Goal: Task Accomplishment & Management: Manage account settings

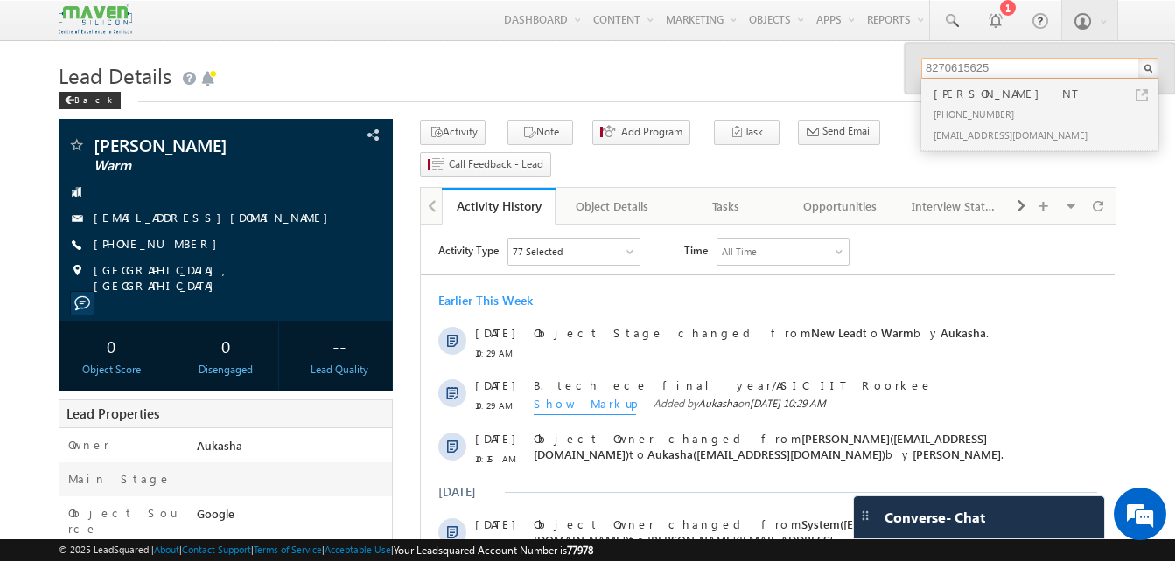
click at [985, 63] on input "8270615625" at bounding box center [1039, 68] width 237 height 21
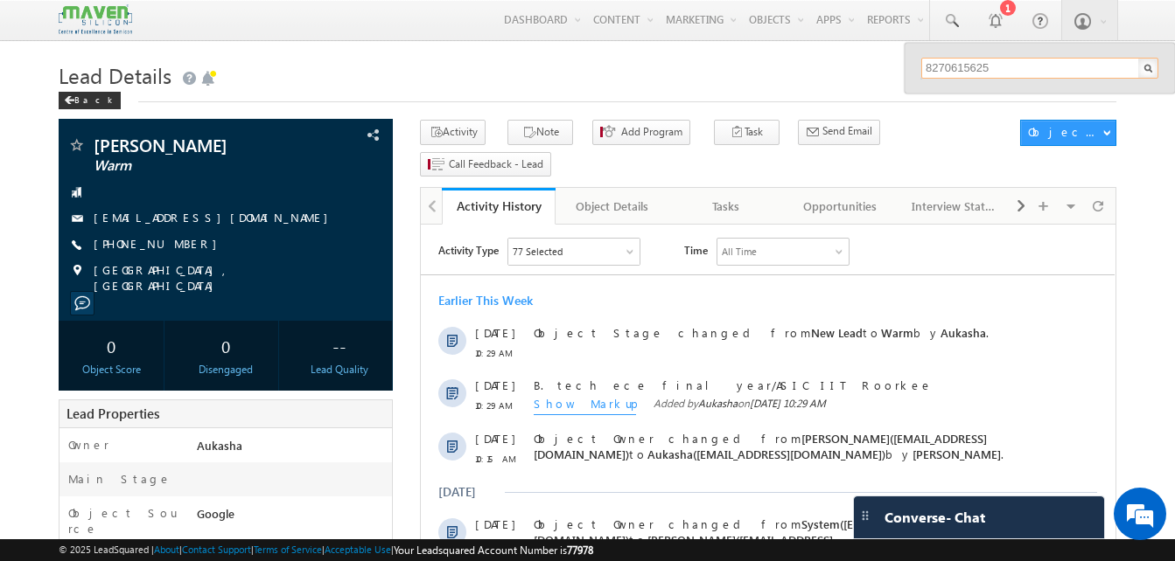
paste input "9963377311"
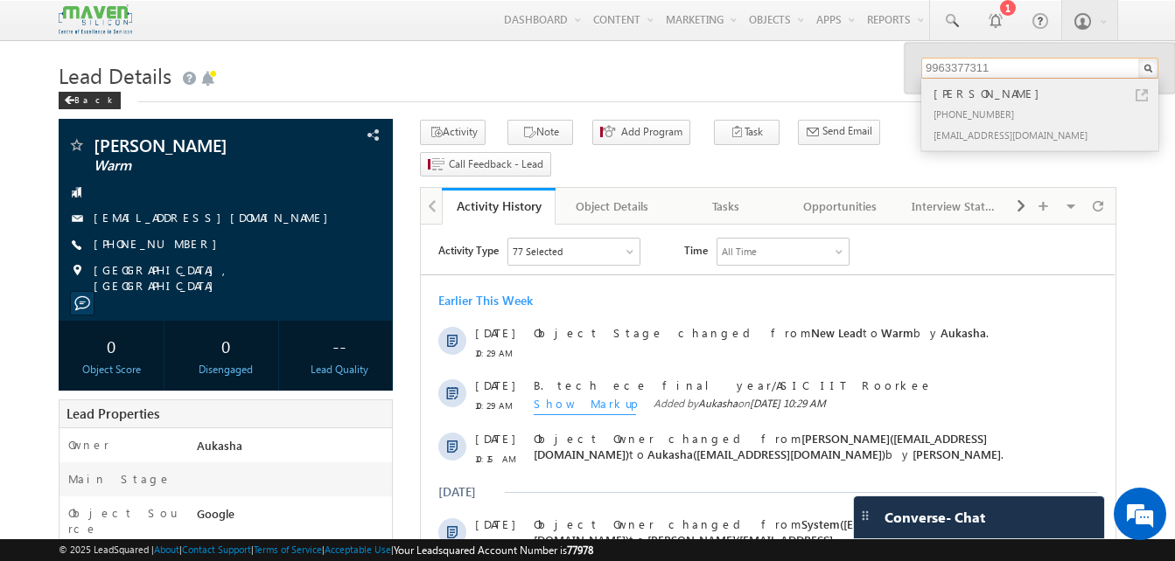
type input "9963377311"
click at [1144, 95] on link at bounding box center [1141, 95] width 12 height 12
click at [459, 87] on h1 "Lead Details" at bounding box center [587, 74] width 1057 height 34
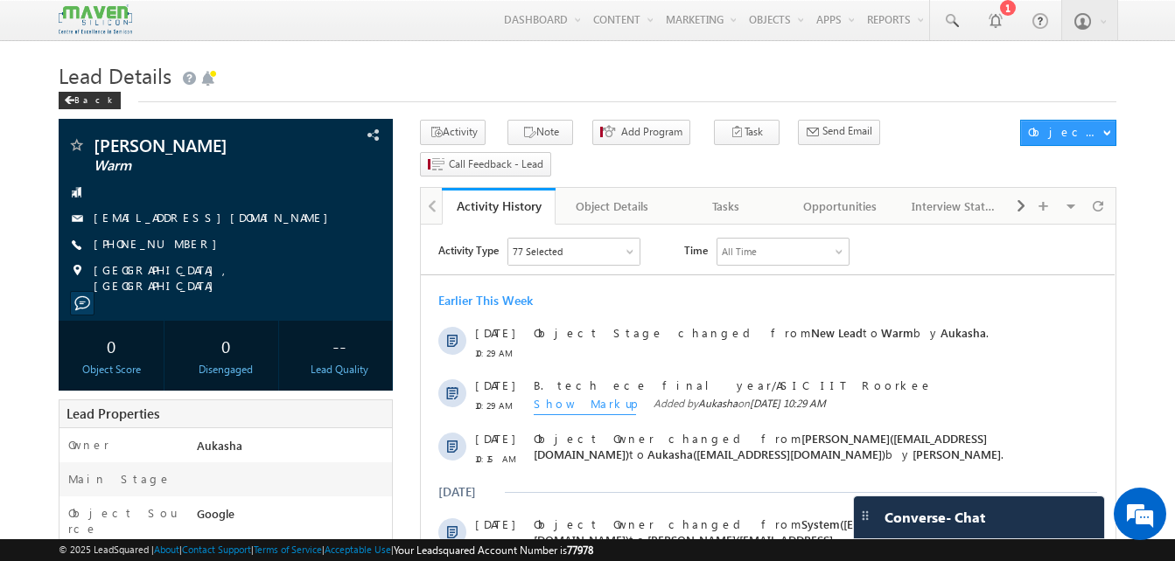
click at [308, 89] on h1 "Lead Details" at bounding box center [587, 74] width 1057 height 34
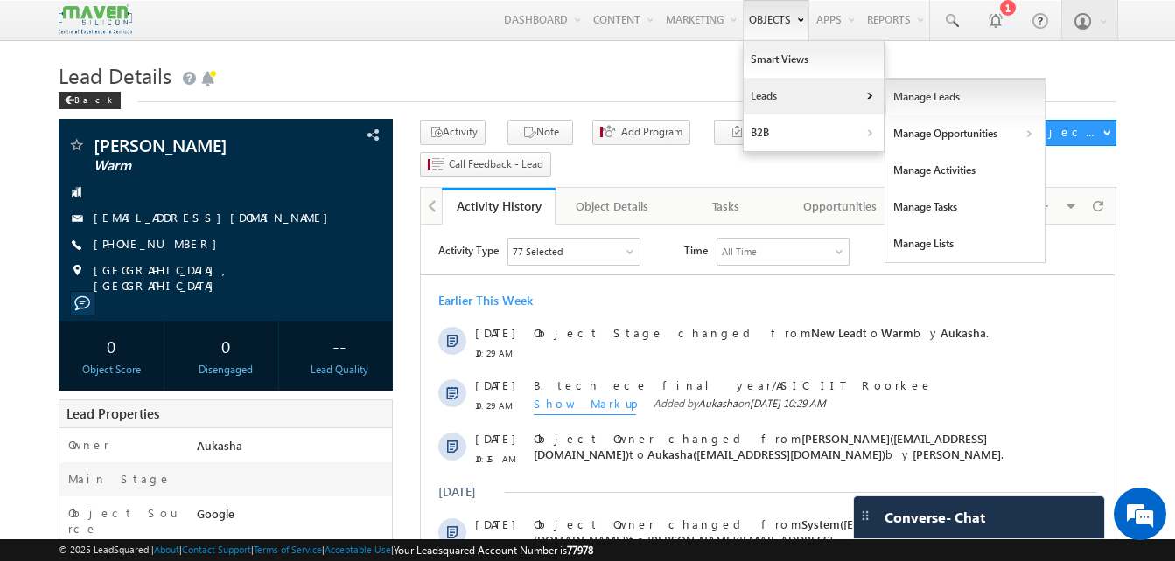
click at [936, 107] on link "Manage Leads" at bounding box center [965, 97] width 160 height 37
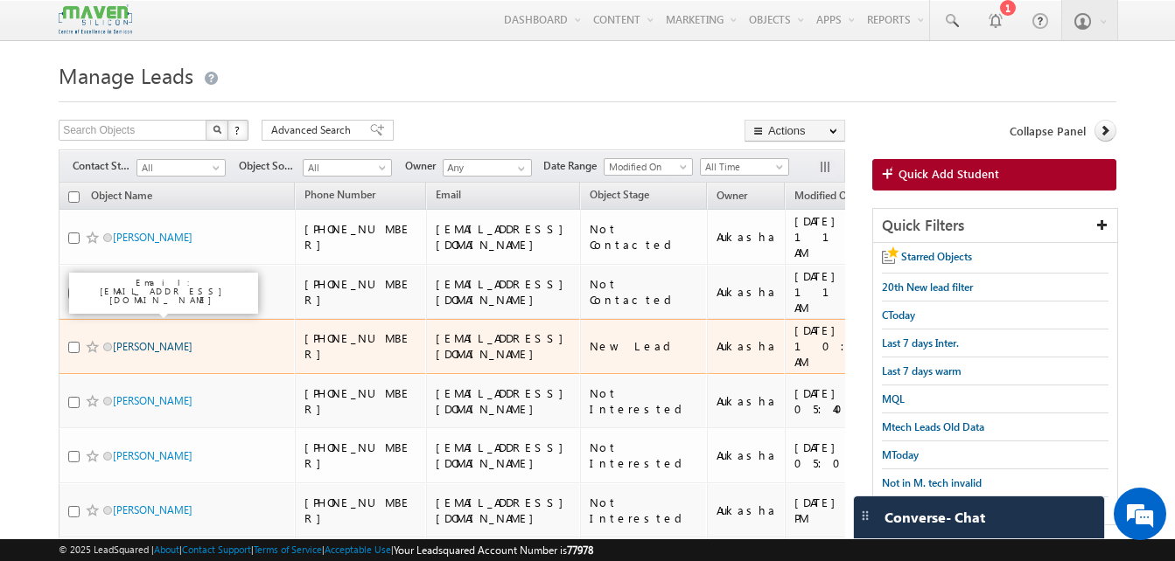
click at [167, 340] on link "[PERSON_NAME]" at bounding box center [153, 346] width 80 height 13
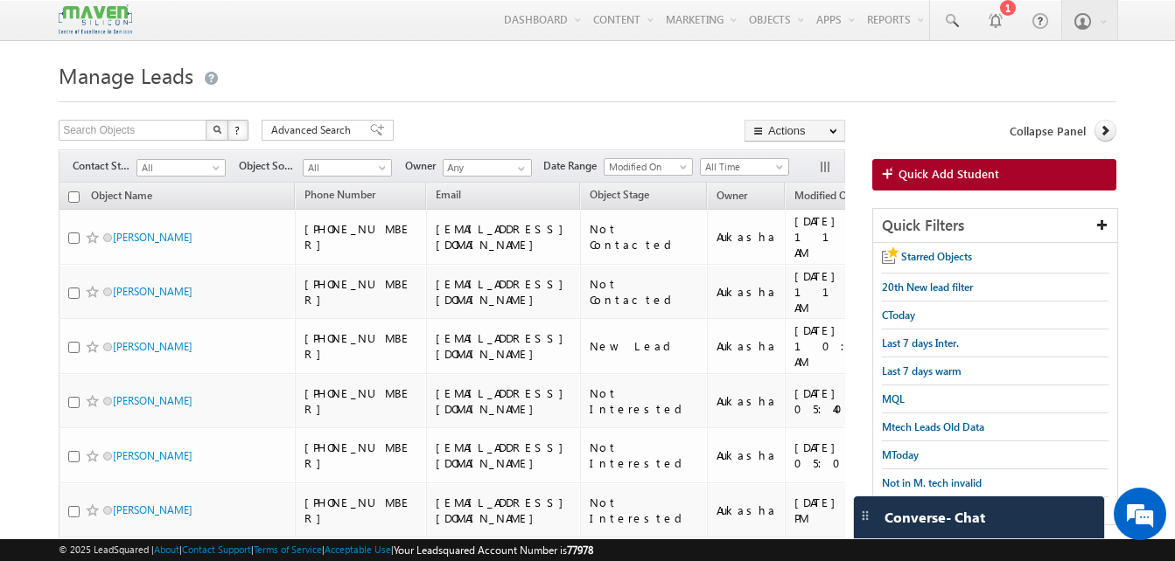
click at [420, 75] on h1 "Manage Leads" at bounding box center [587, 74] width 1057 height 34
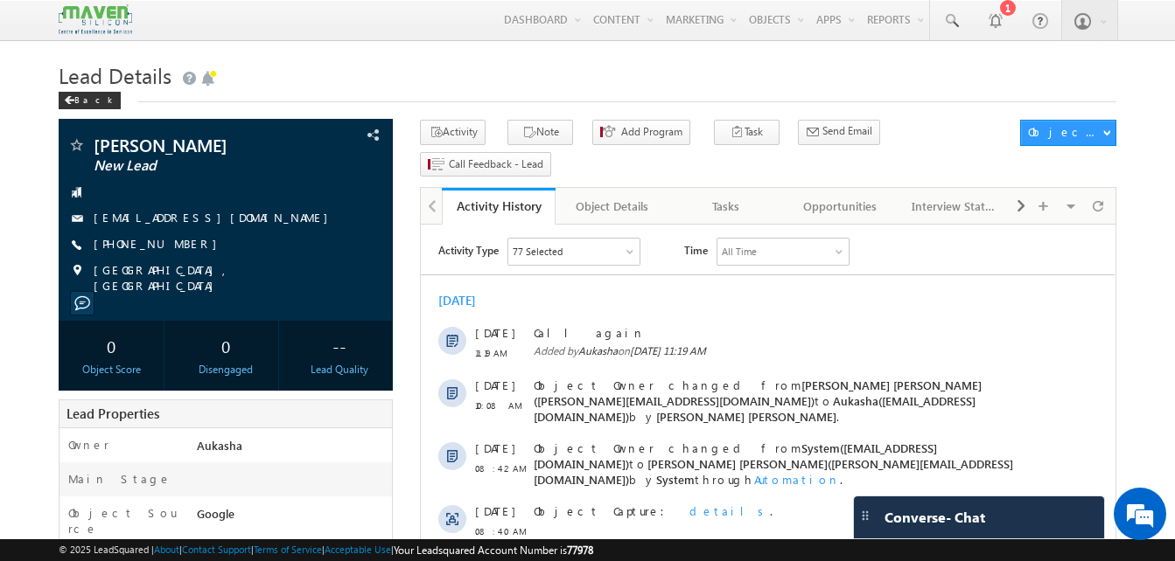
click at [345, 81] on h1 "Lead Details" at bounding box center [587, 74] width 1057 height 34
drag, startPoint x: 190, startPoint y: 246, endPoint x: 178, endPoint y: 247, distance: 12.3
click at [178, 247] on div "+91-9975433296" at bounding box center [225, 244] width 317 height 17
copy div "+91-9975433296"
click at [227, 80] on h1 "Lead Details" at bounding box center [587, 74] width 1057 height 34
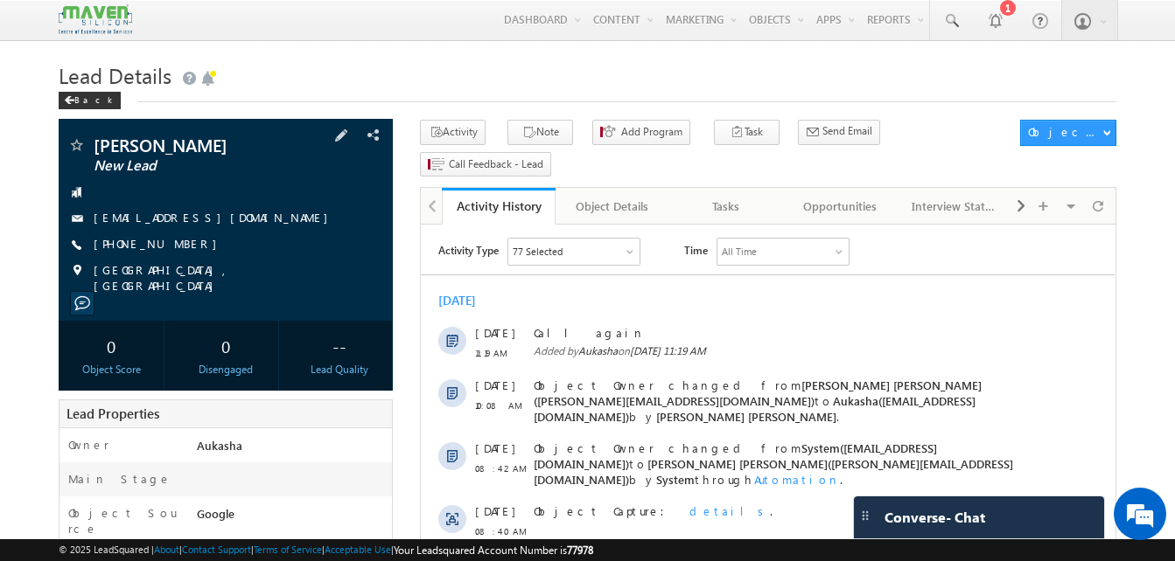
drag, startPoint x: 192, startPoint y: 248, endPoint x: 179, endPoint y: 246, distance: 12.5
click at [179, 246] on div "+91-9975433296" at bounding box center [225, 244] width 317 height 17
copy div "+91-9975433296"
drag, startPoint x: 211, startPoint y: 143, endPoint x: 80, endPoint y: 145, distance: 131.2
click at [80, 145] on div "Shweta Pawar New Lead" at bounding box center [225, 144] width 317 height 17
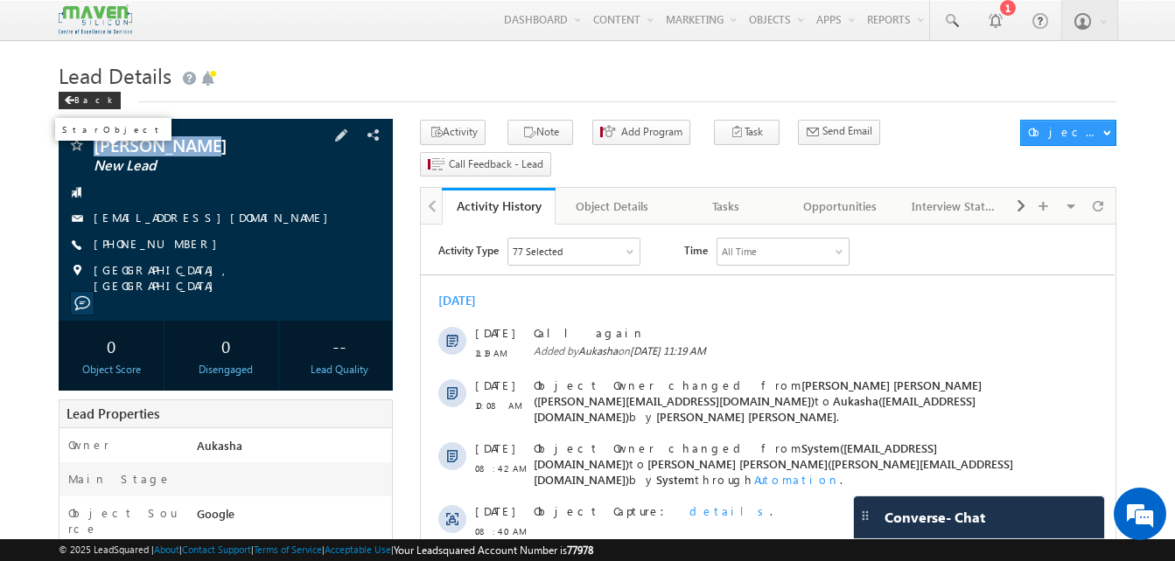
copy div "Shweta Pawar"
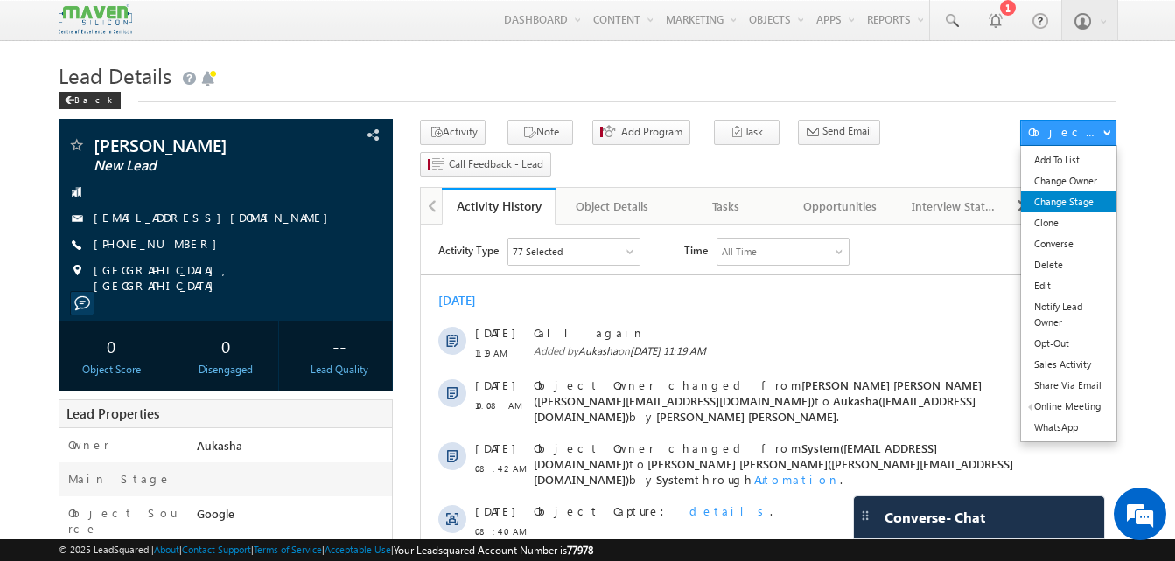
click at [1071, 197] on link "Change Stage" at bounding box center [1068, 202] width 95 height 21
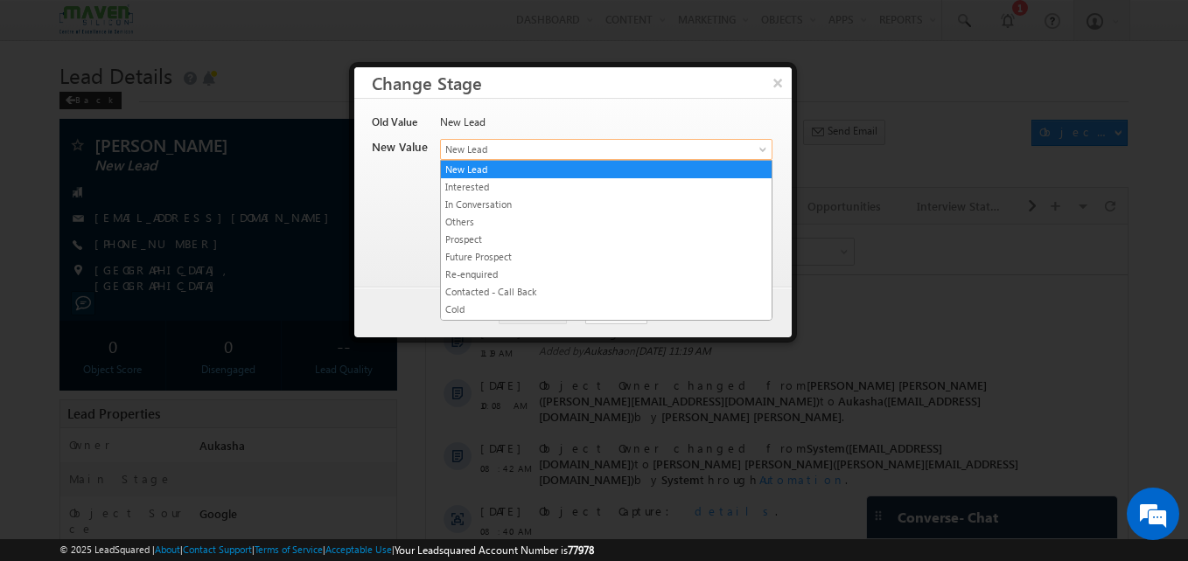
click at [659, 150] on span "New Lead" at bounding box center [577, 150] width 273 height 16
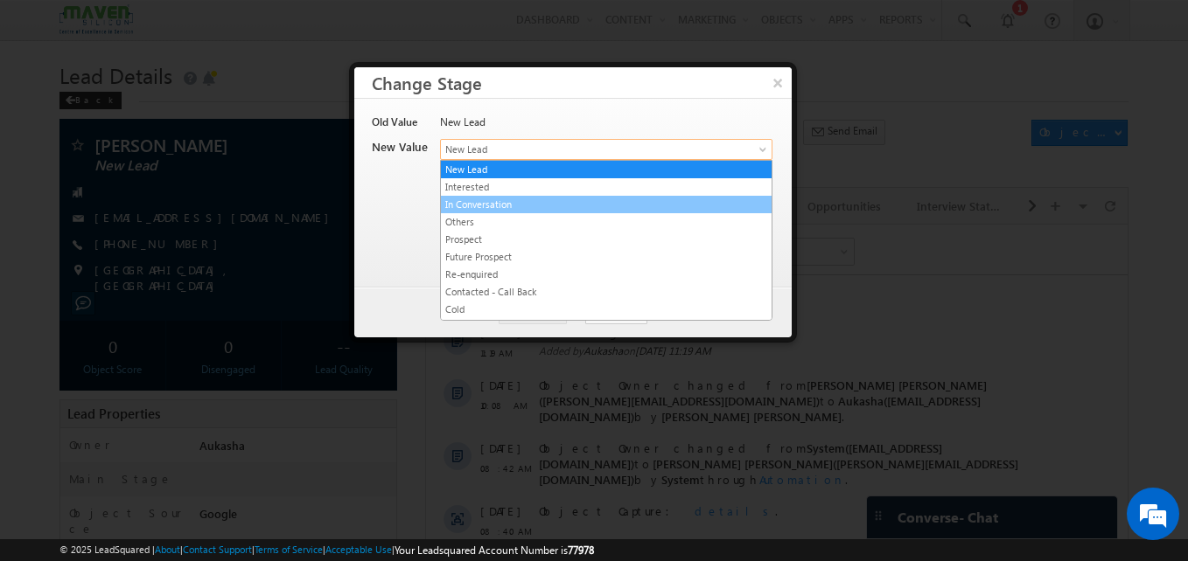
scroll to position [331, 0]
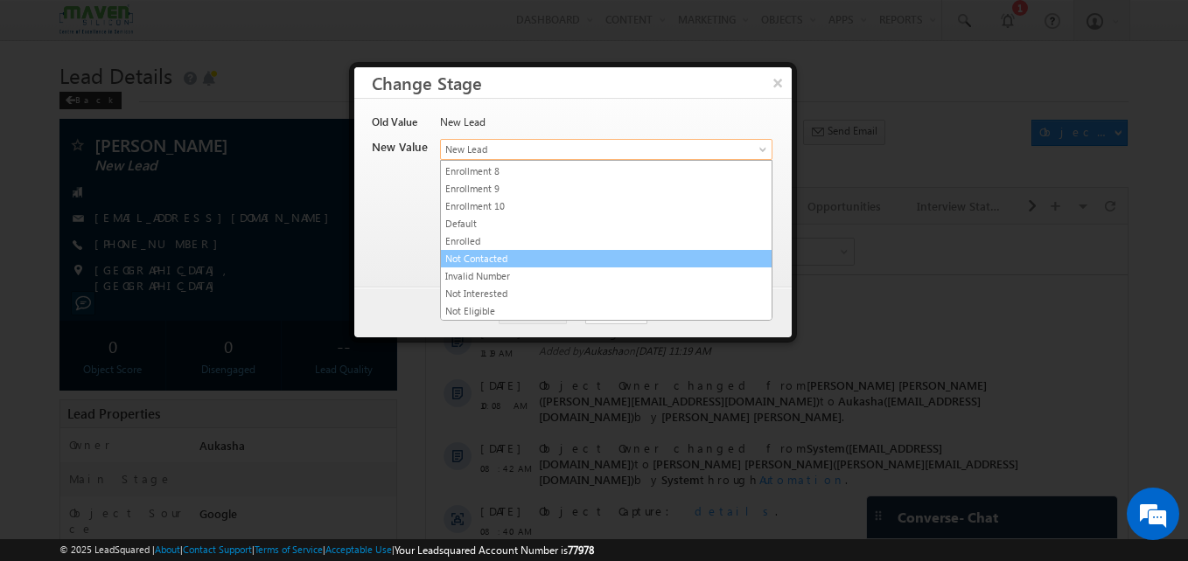
click at [514, 262] on link "Not Contacted" at bounding box center [606, 259] width 331 height 16
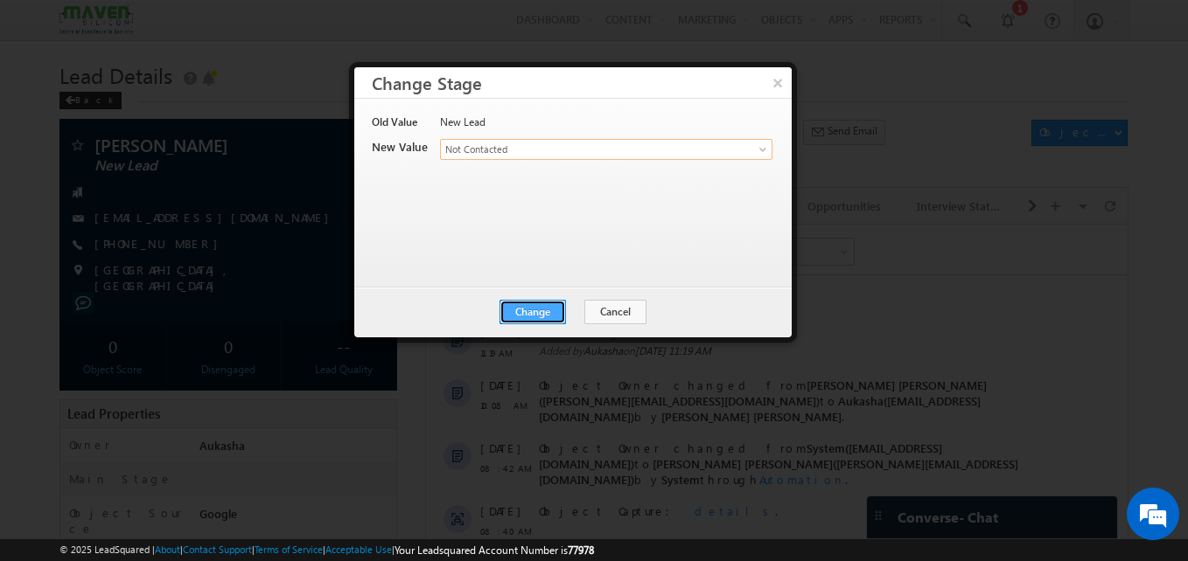
click at [549, 300] on button "Change" at bounding box center [532, 312] width 66 height 24
